Goal: Task Accomplishment & Management: Complete application form

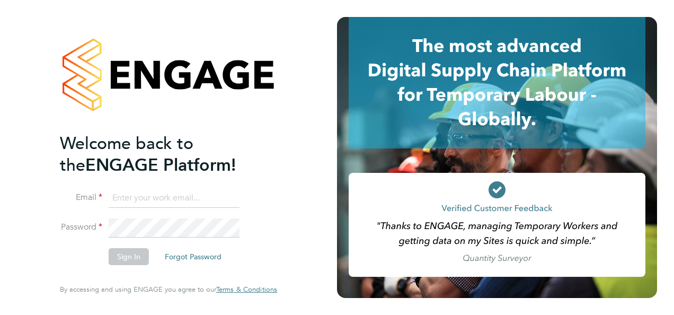
type input "shazad.s@knightwood.com"
click at [236, 245] on li "Password" at bounding box center [163, 232] width 207 height 29
click at [127, 252] on button "Sign In" at bounding box center [129, 256] width 40 height 17
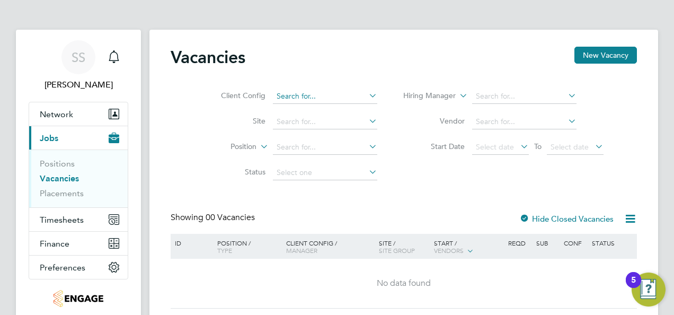
click at [352, 97] on input at bounding box center [325, 96] width 104 height 15
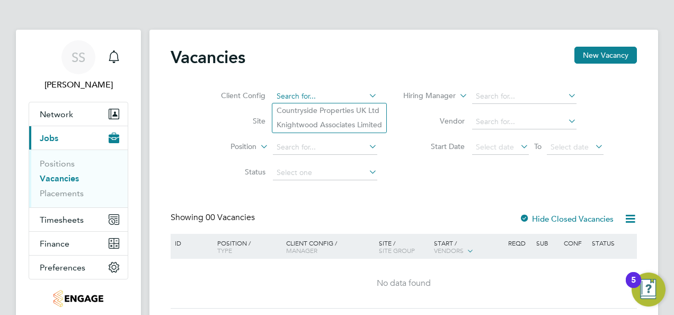
click at [352, 97] on input at bounding box center [325, 96] width 104 height 15
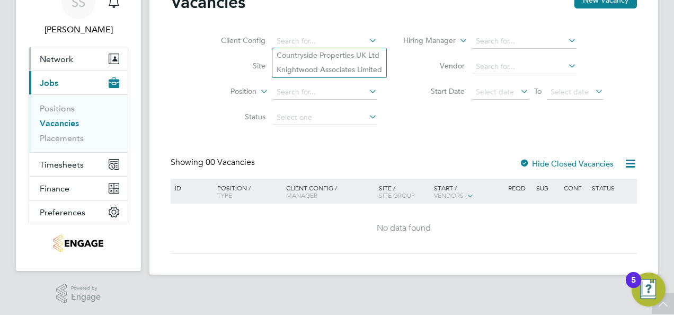
click at [70, 59] on span "Network" at bounding box center [56, 59] width 33 height 10
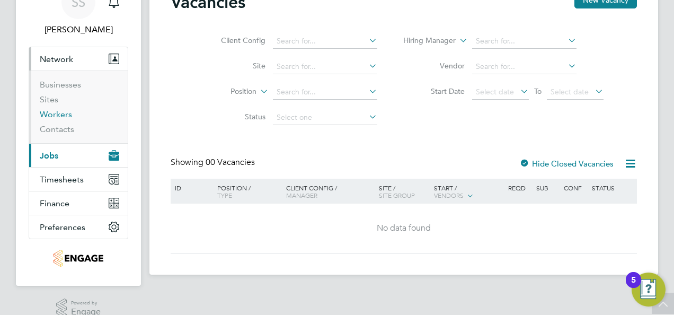
click at [56, 111] on link "Workers" at bounding box center [56, 114] width 32 height 10
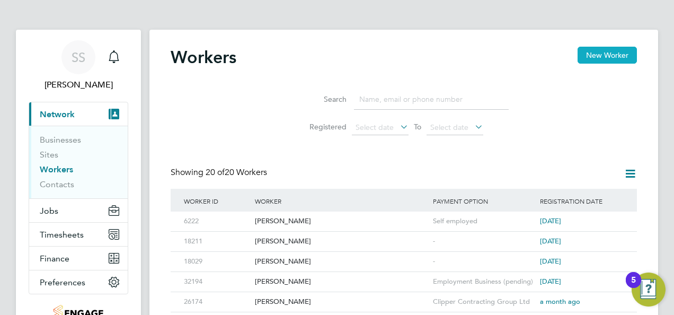
click at [607, 54] on button "New Worker" at bounding box center [606, 55] width 59 height 17
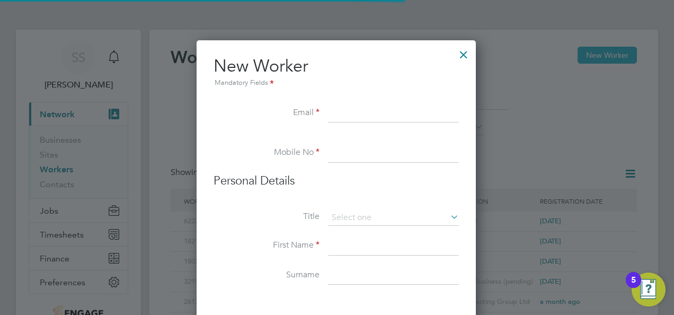
scroll to position [897, 280]
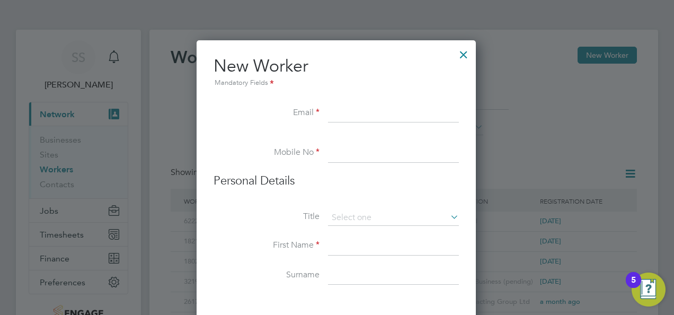
click at [359, 112] on input at bounding box center [393, 113] width 131 height 19
type input "[EMAIL_ADDRESS][DOMAIN_NAME]"
type input "07459312743"
type input "[PERSON_NAME]"
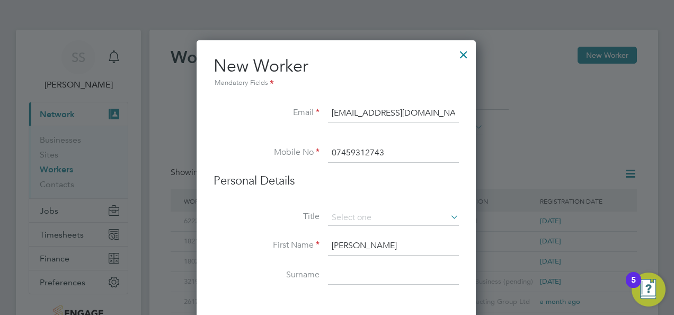
type input "[PERSON_NAME]"
type input "32267"
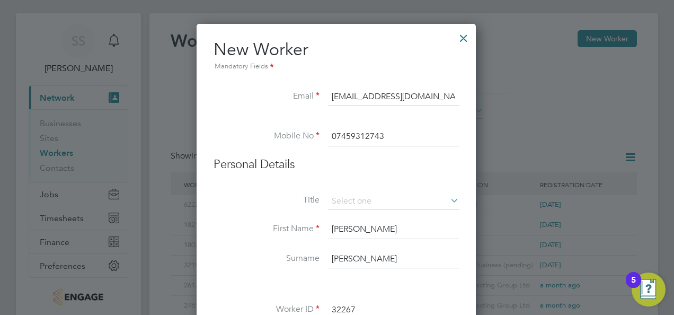
scroll to position [0, 0]
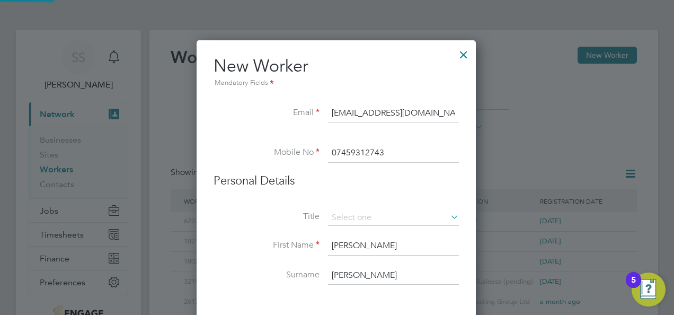
click at [571, 170] on div at bounding box center [337, 157] width 674 height 315
